Goal: Book appointment/travel/reservation

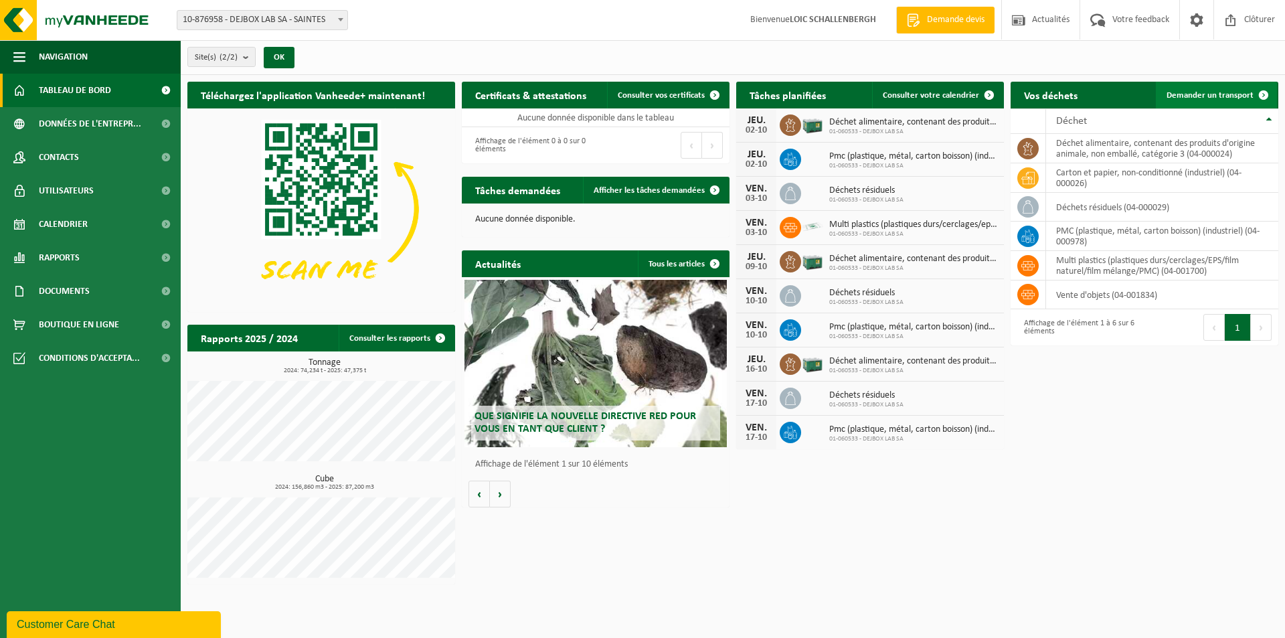
click at [1211, 96] on span "Demander un transport" at bounding box center [1210, 95] width 87 height 9
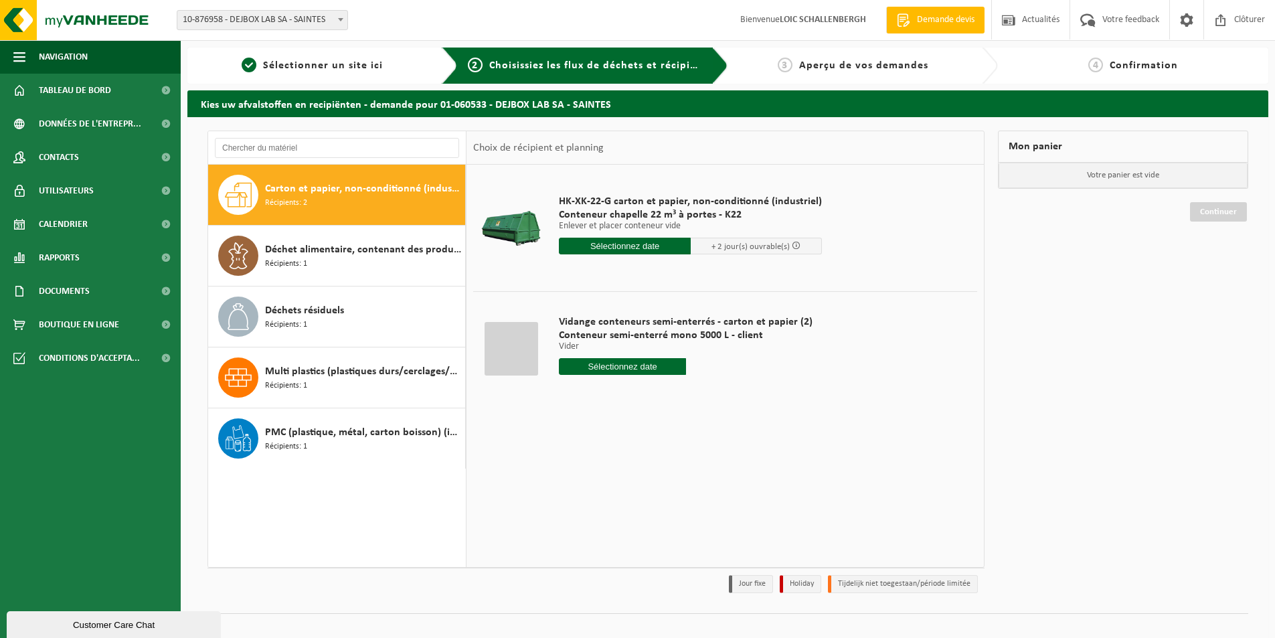
click at [616, 248] on input "text" at bounding box center [625, 246] width 132 height 17
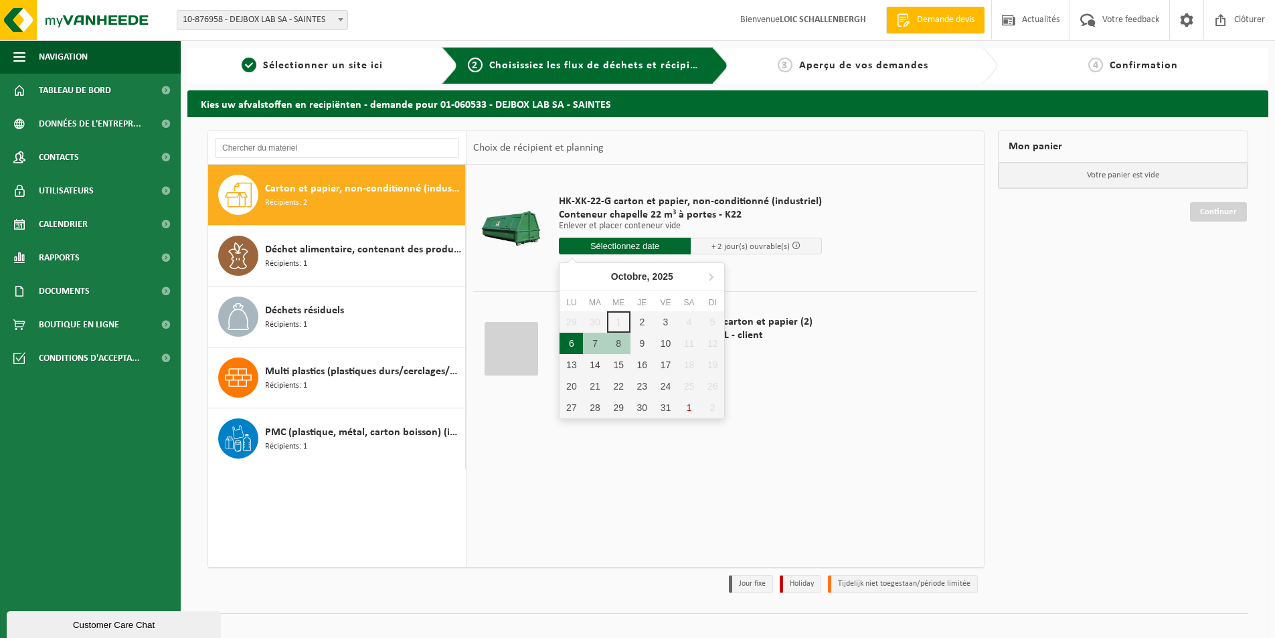
click at [564, 340] on div "6" at bounding box center [571, 343] width 23 height 21
type input "à partir de 2025-10-06"
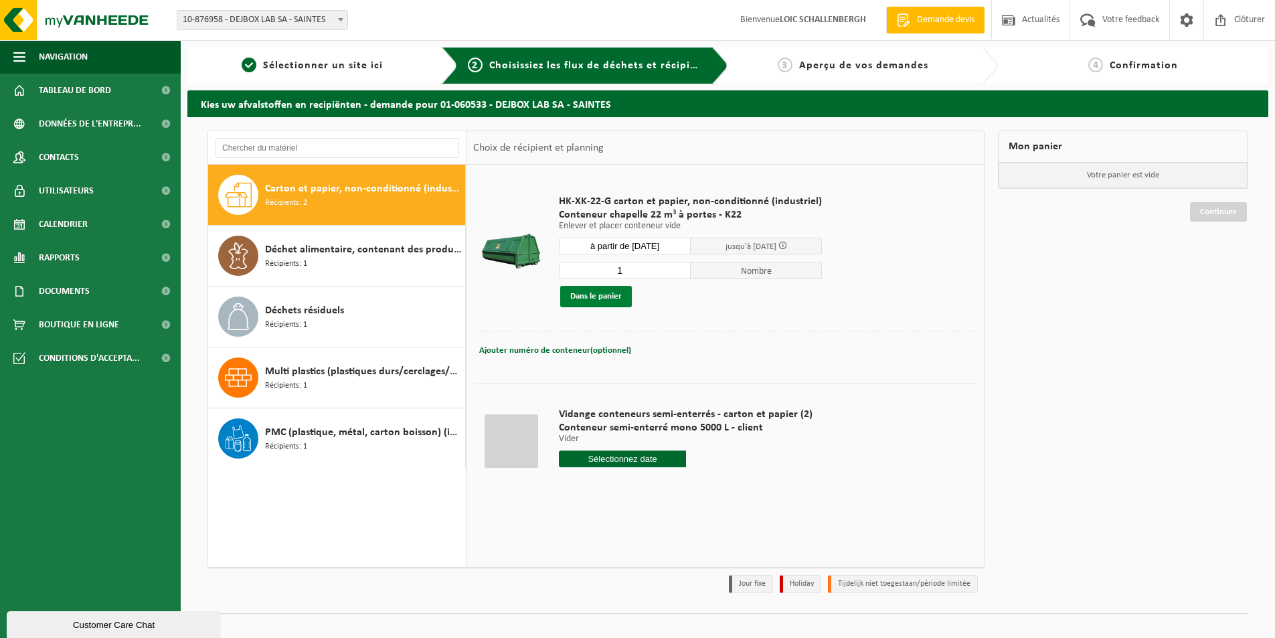
click at [599, 299] on button "Dans le panier" at bounding box center [596, 296] width 72 height 21
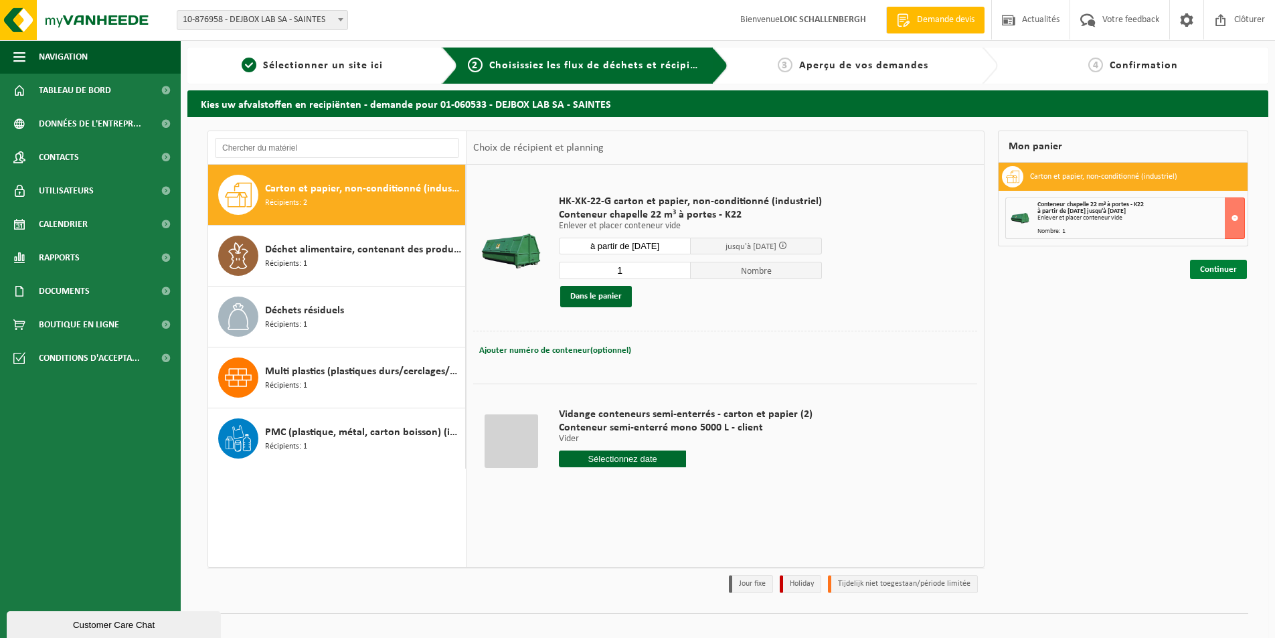
click at [1232, 270] on link "Continuer" at bounding box center [1218, 269] width 57 height 19
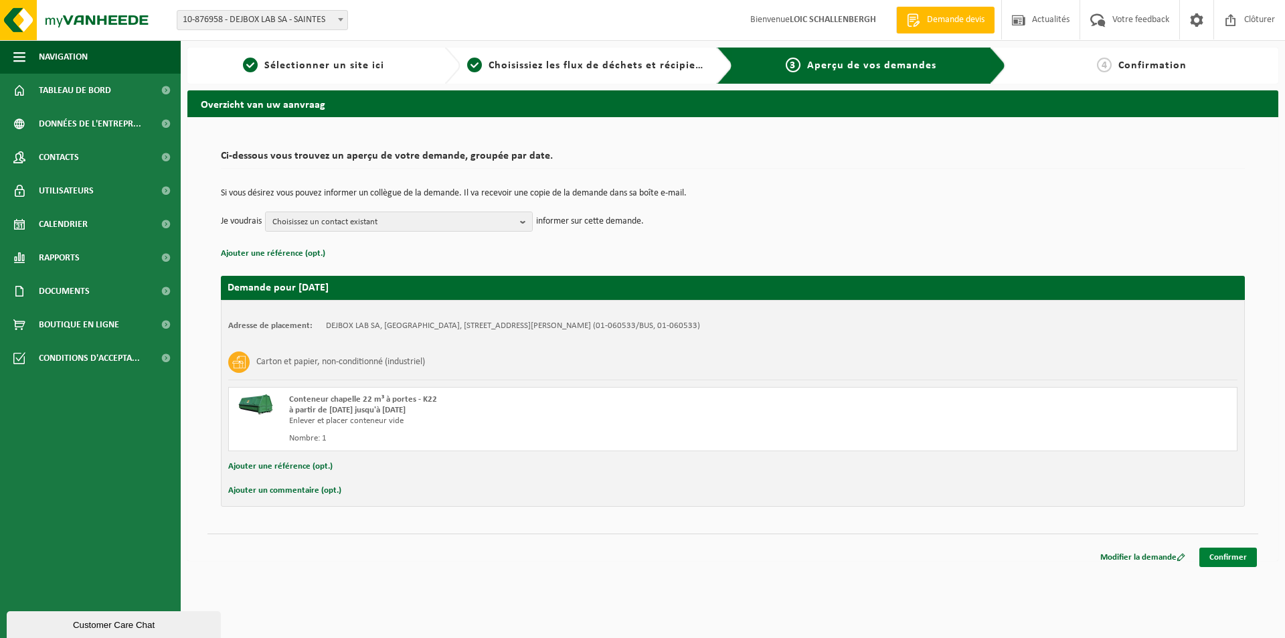
click at [1230, 555] on link "Confirmer" at bounding box center [1229, 557] width 58 height 19
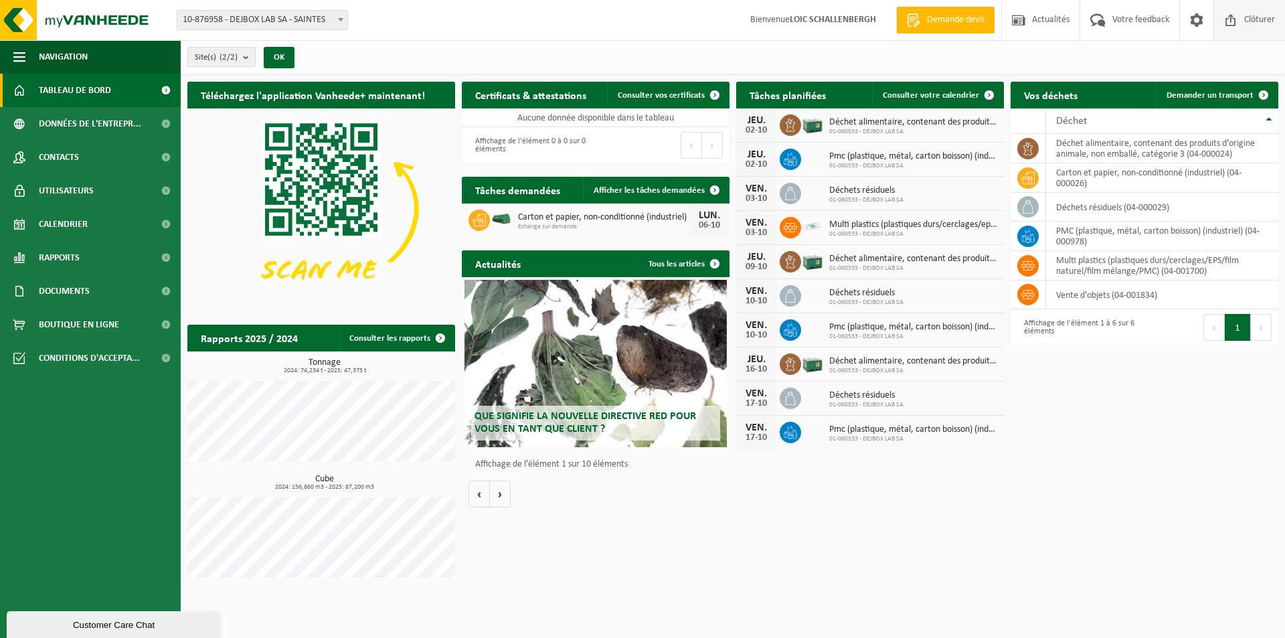
click at [1258, 25] on span "Clôturer" at bounding box center [1259, 19] width 37 height 39
